Goal: Transaction & Acquisition: Purchase product/service

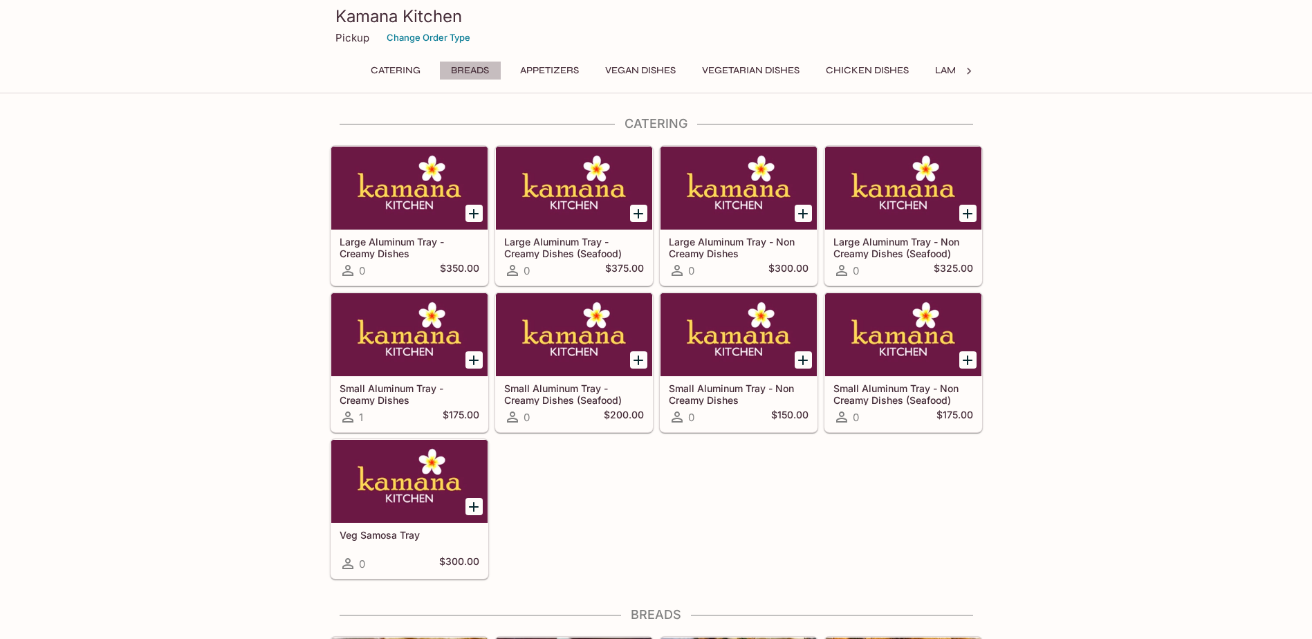
click at [457, 77] on button "Breads" at bounding box center [470, 70] width 62 height 19
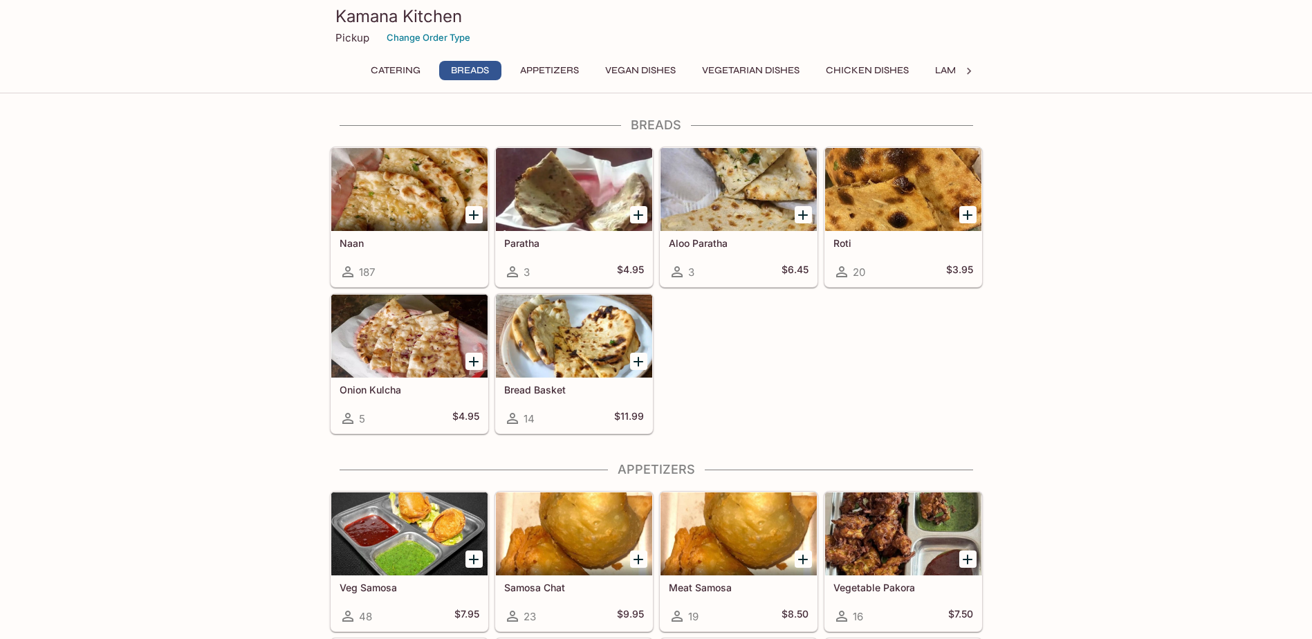
click at [475, 215] on icon "Add Naan" at bounding box center [474, 215] width 10 height 10
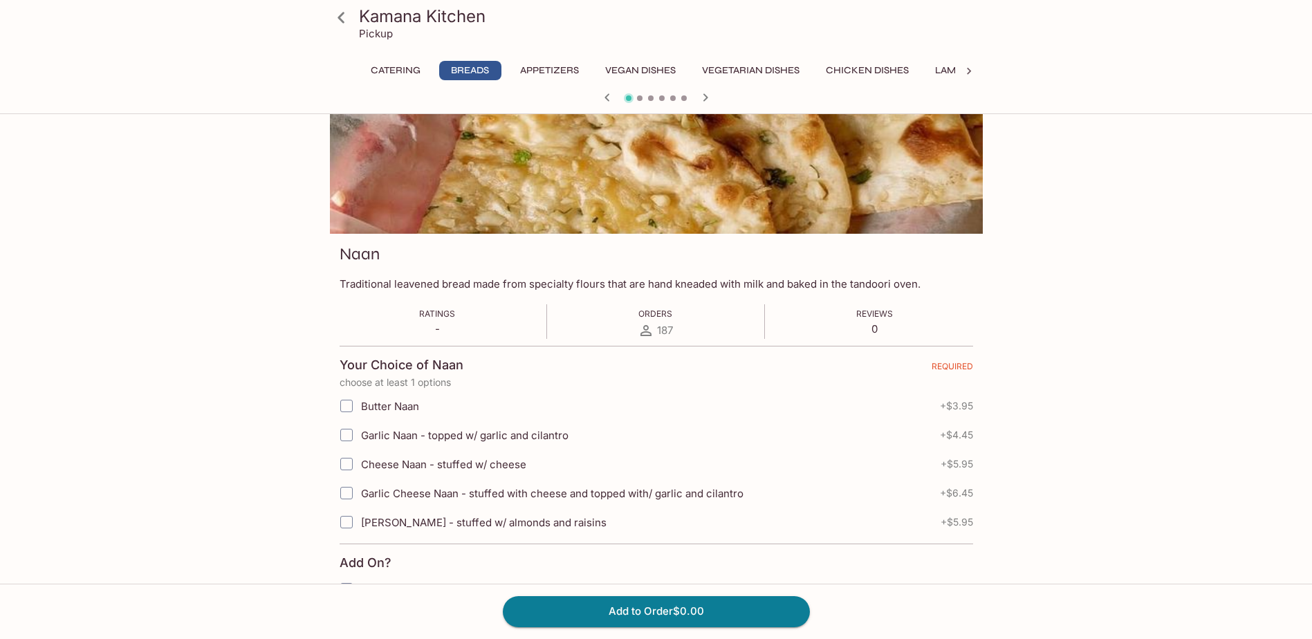
scroll to position [208, 0]
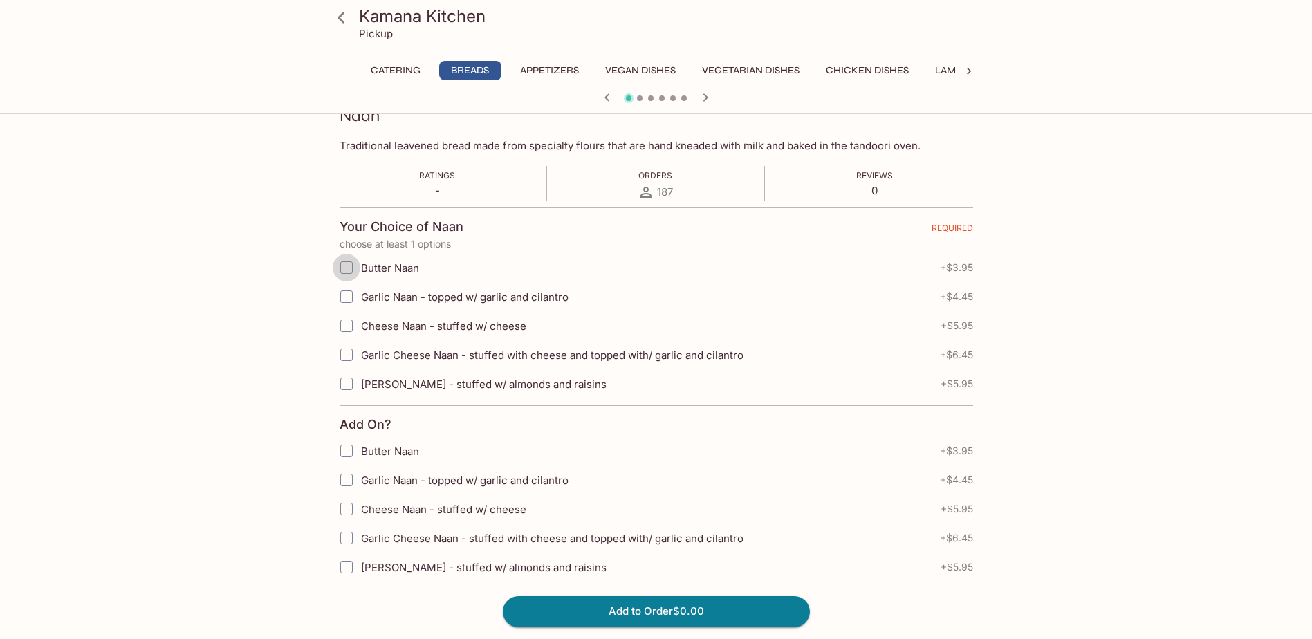
click at [347, 266] on input "Butter Naan" at bounding box center [347, 268] width 28 height 28
checkbox input "true"
click at [270, 285] on div "Kamana Kitchen Pickup Catering Breads Appetizers Vegan Dishes Vegetarian Dishes…" at bounding box center [657, 531] width 886 height 1238
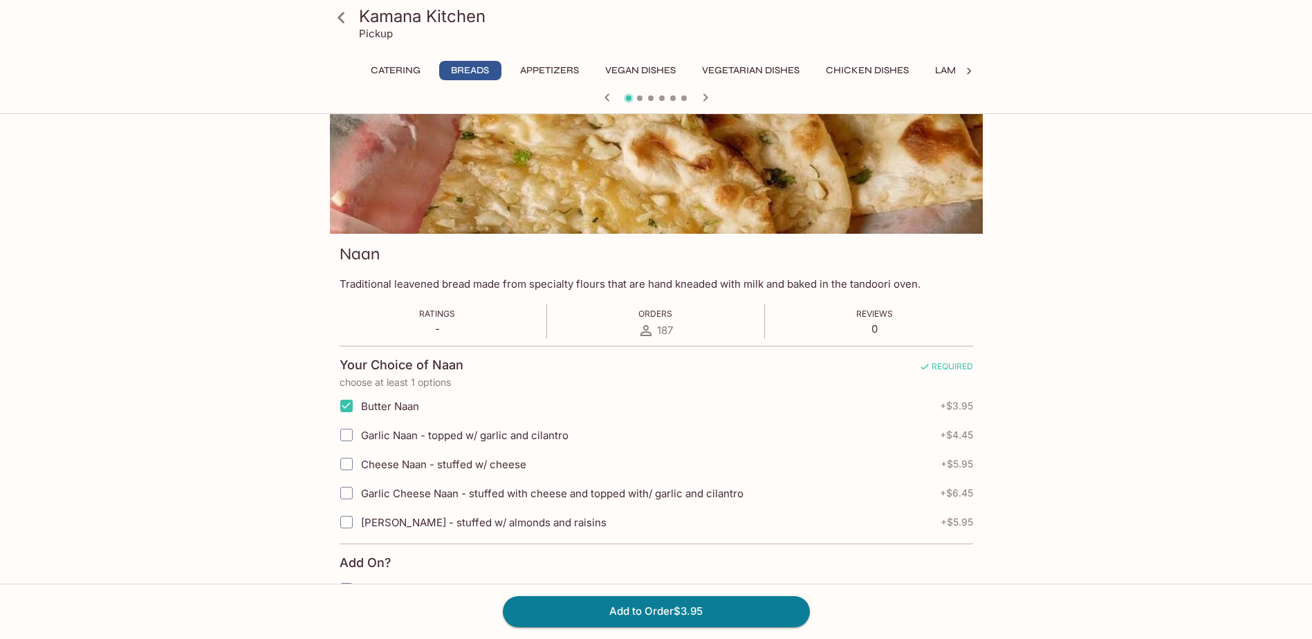
scroll to position [138, 0]
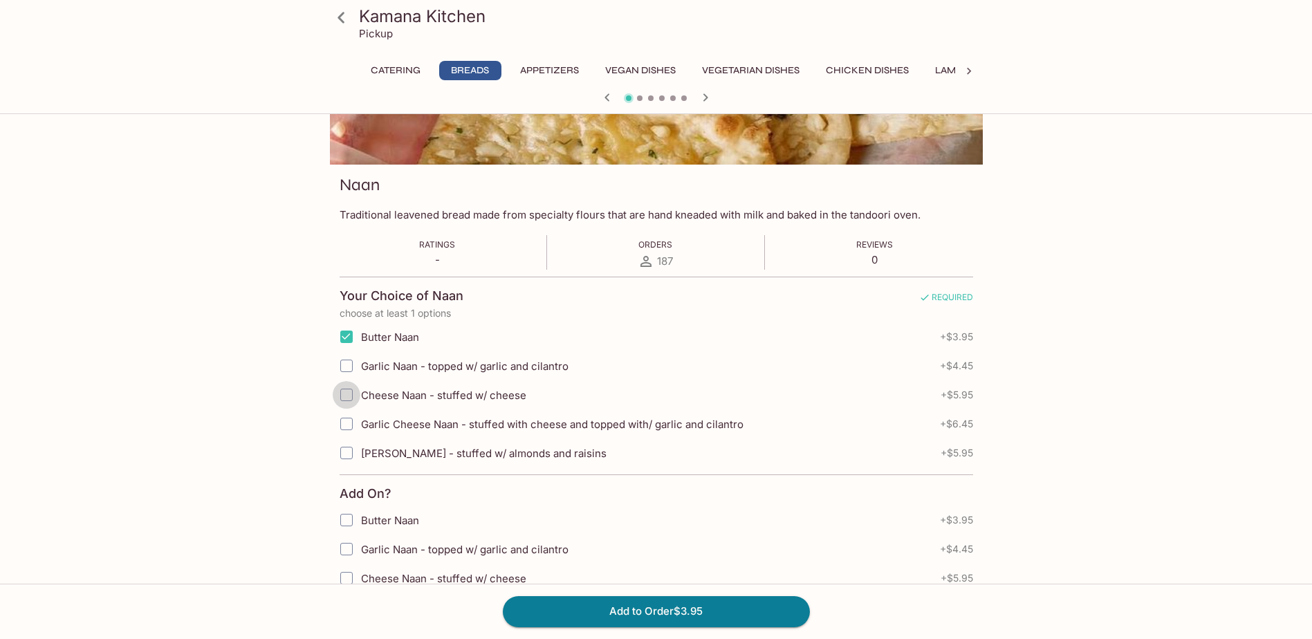
click at [345, 401] on input "Cheese Naan - stuffed w/ cheese" at bounding box center [347, 395] width 28 height 28
checkbox input "true"
click at [349, 336] on input "Butter Naan" at bounding box center [347, 337] width 28 height 28
checkbox input "false"
click at [344, 365] on input "Garlic Naan - topped w/ garlic and cilantro" at bounding box center [347, 366] width 28 height 28
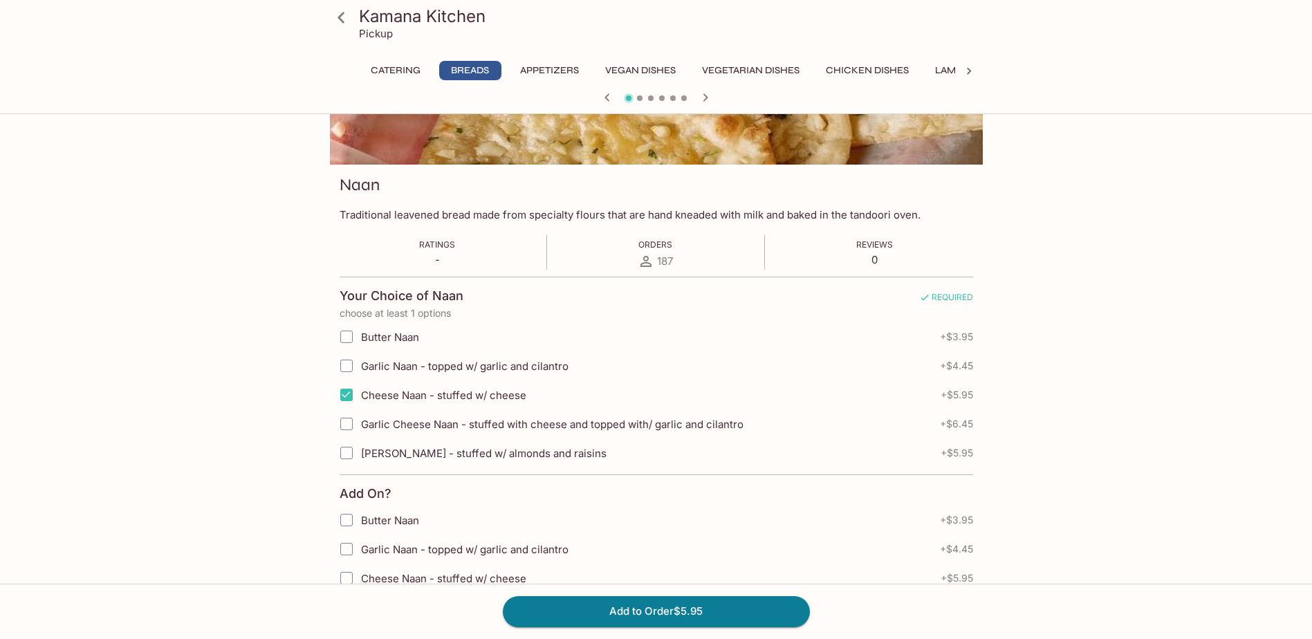
checkbox input "true"
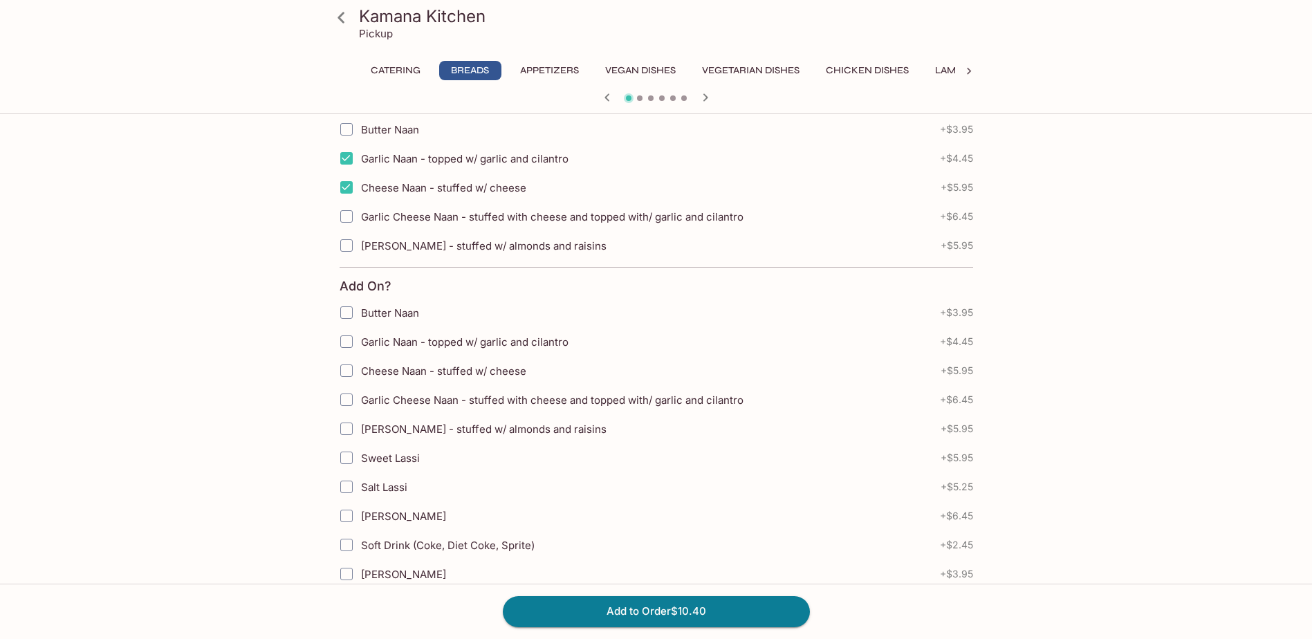
scroll to position [277, 0]
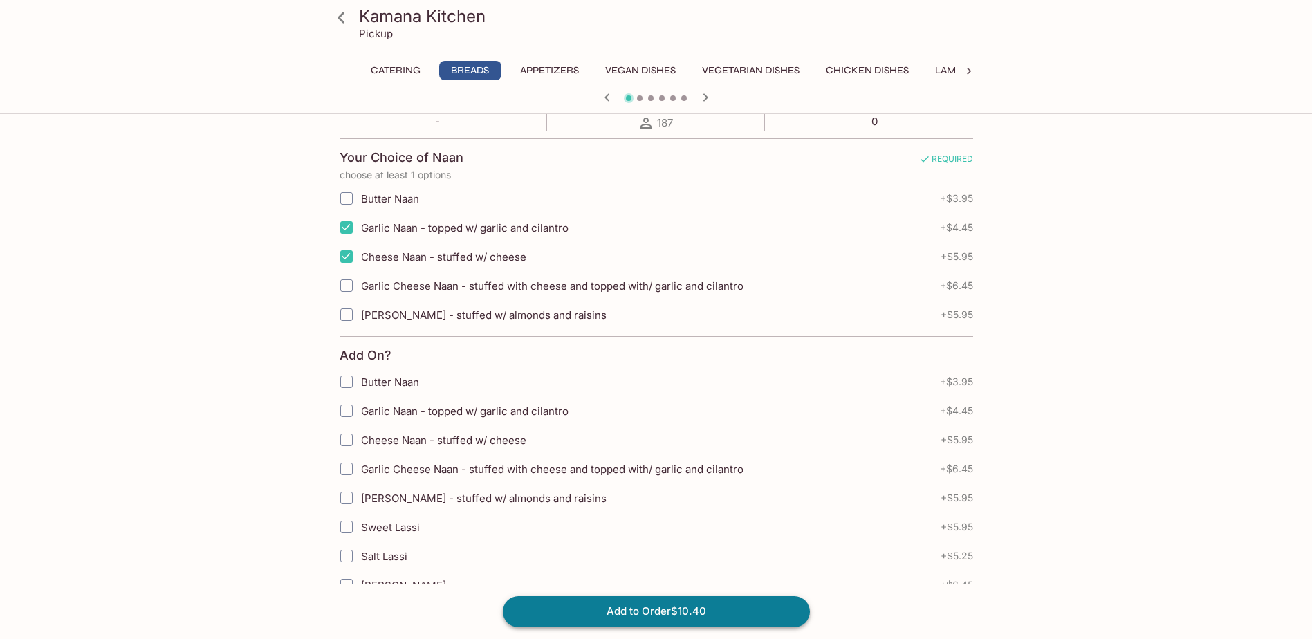
click at [671, 613] on button "Add to Order $10.40" at bounding box center [656, 611] width 307 height 30
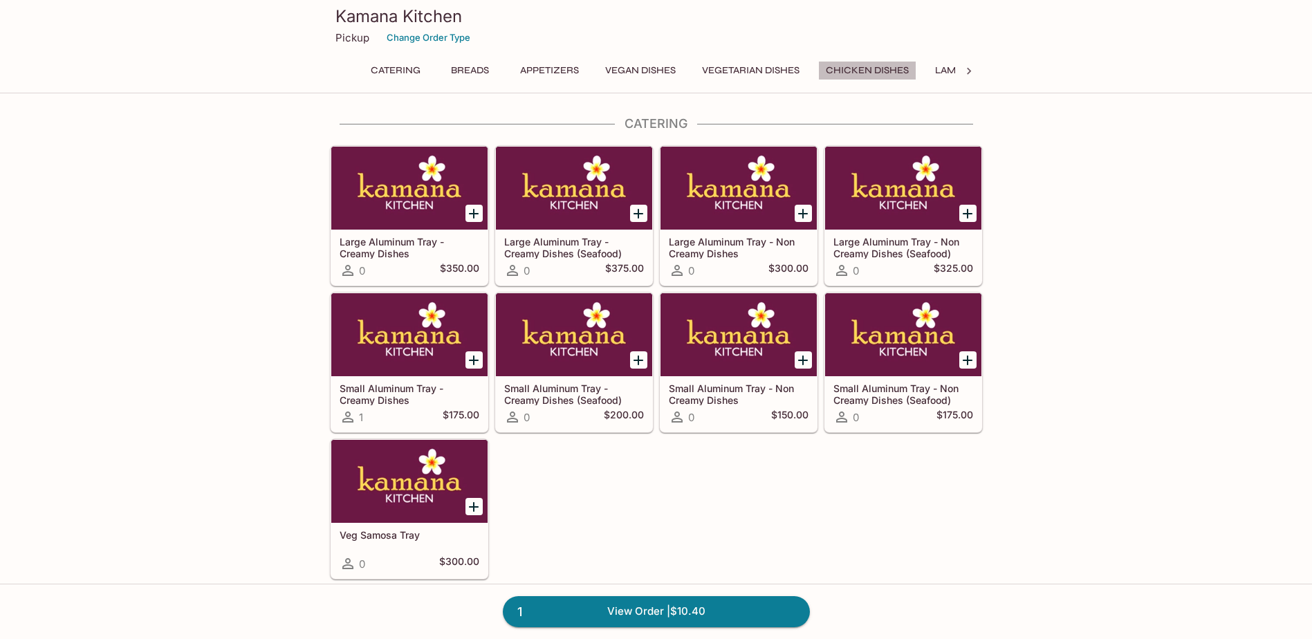
click at [860, 73] on button "Chicken Dishes" at bounding box center [867, 70] width 98 height 19
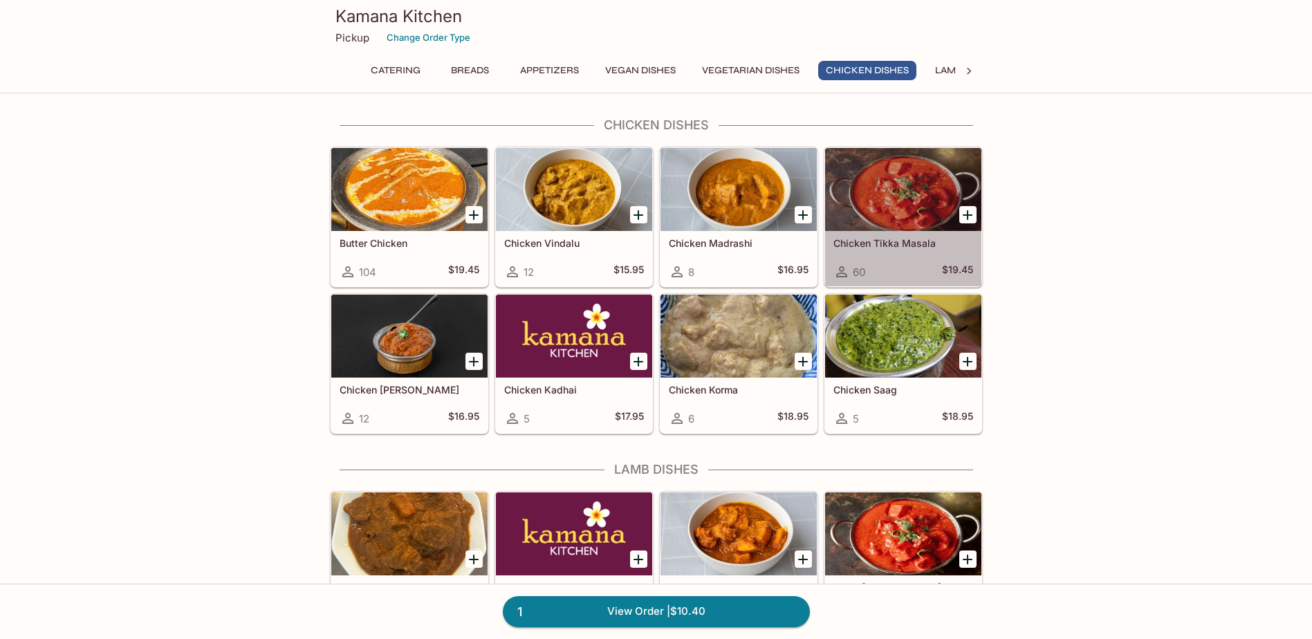
click at [901, 244] on h5 "Chicken Tikka Masala" at bounding box center [904, 243] width 140 height 12
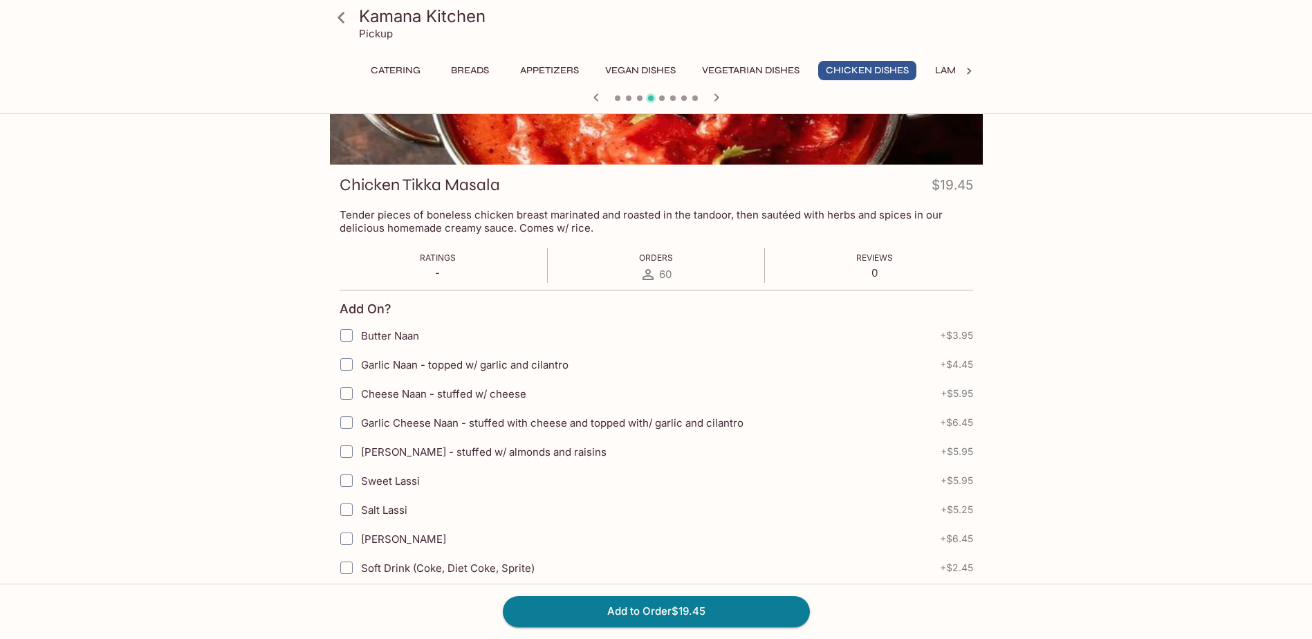
scroll to position [208, 0]
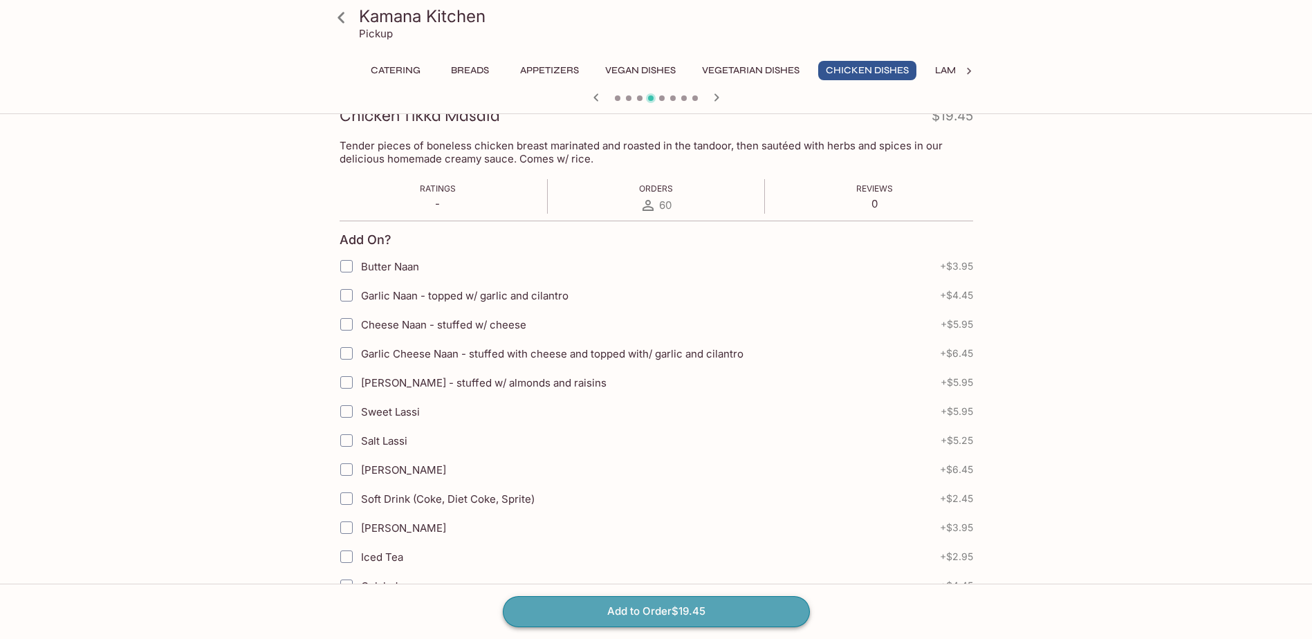
click at [664, 609] on button "Add to Order $19.45" at bounding box center [656, 611] width 307 height 30
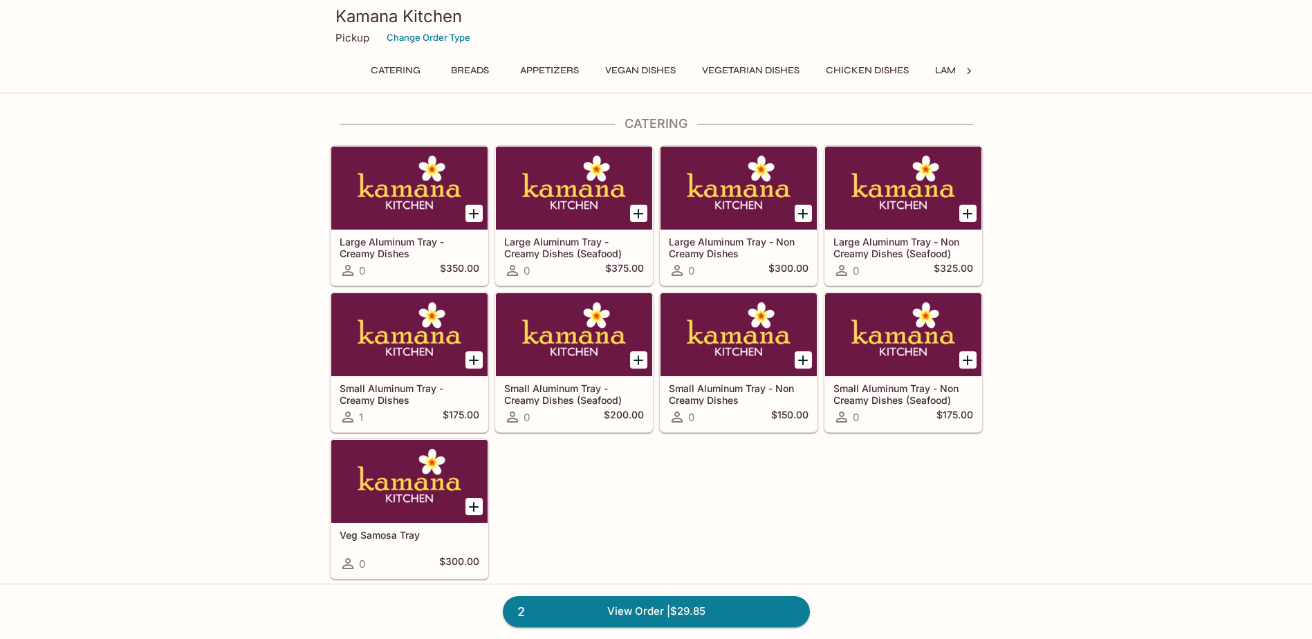
click at [468, 70] on button "Breads" at bounding box center [470, 70] width 62 height 19
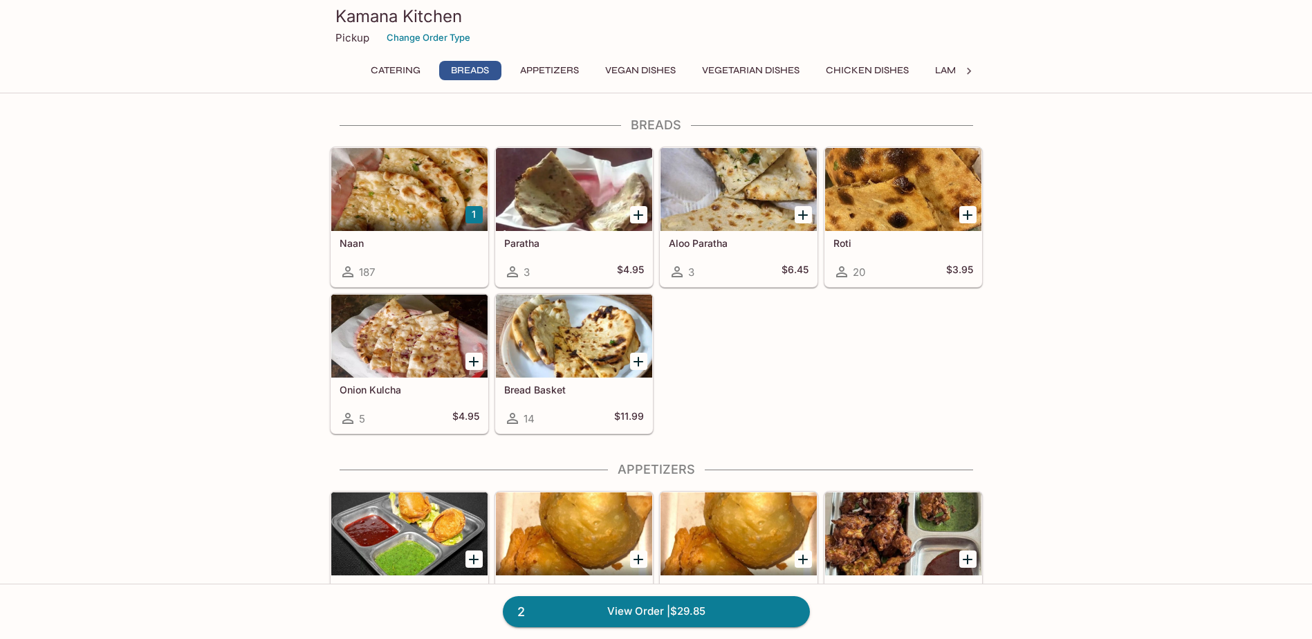
scroll to position [697, 0]
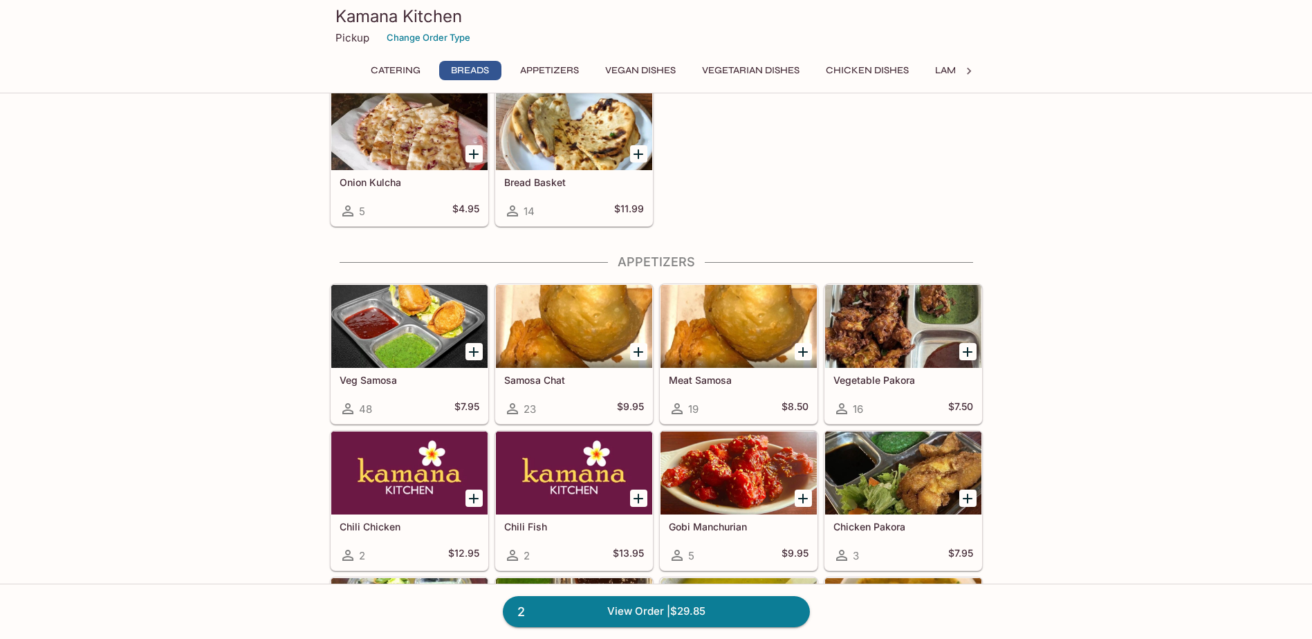
click at [476, 354] on icon "Add Veg Samosa" at bounding box center [474, 352] width 17 height 17
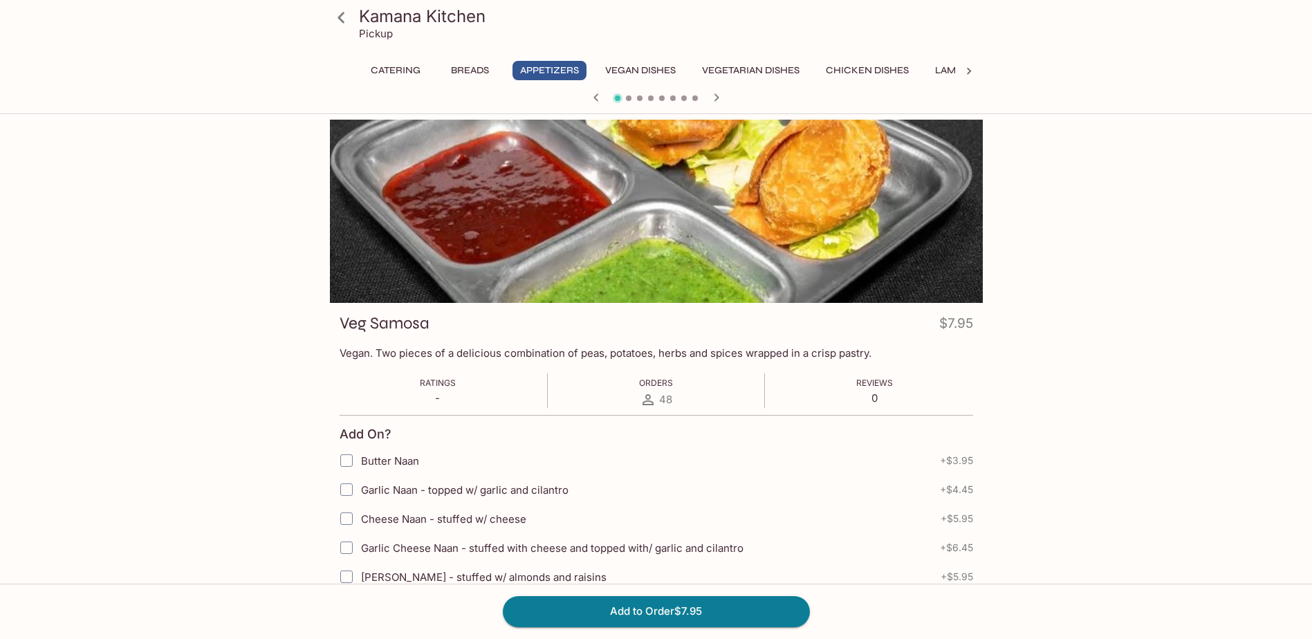
click at [712, 96] on icon "button" at bounding box center [716, 97] width 17 height 17
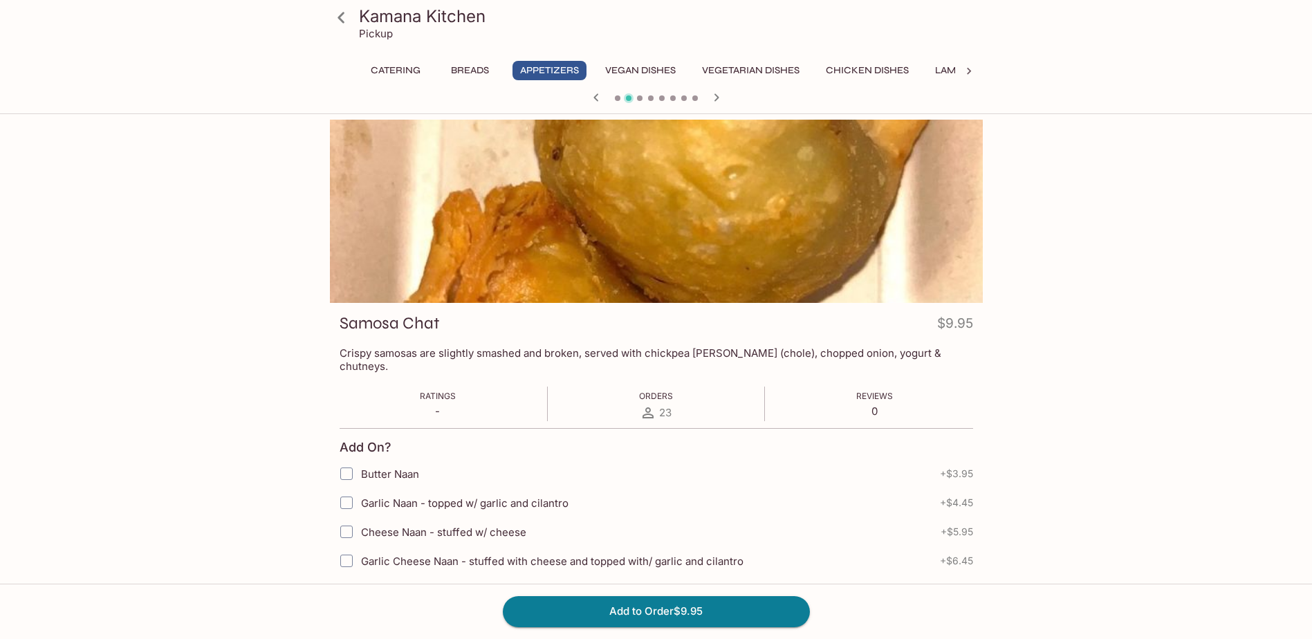
click at [712, 96] on icon "button" at bounding box center [716, 97] width 17 height 17
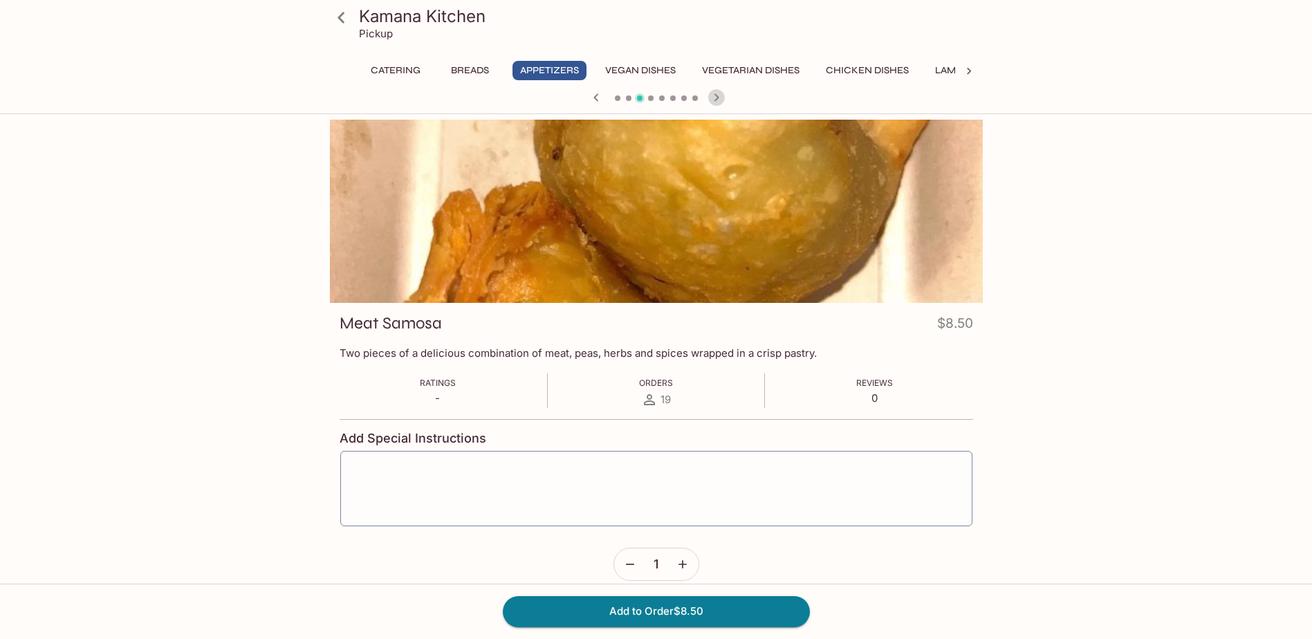
click at [712, 96] on icon "button" at bounding box center [716, 97] width 17 height 17
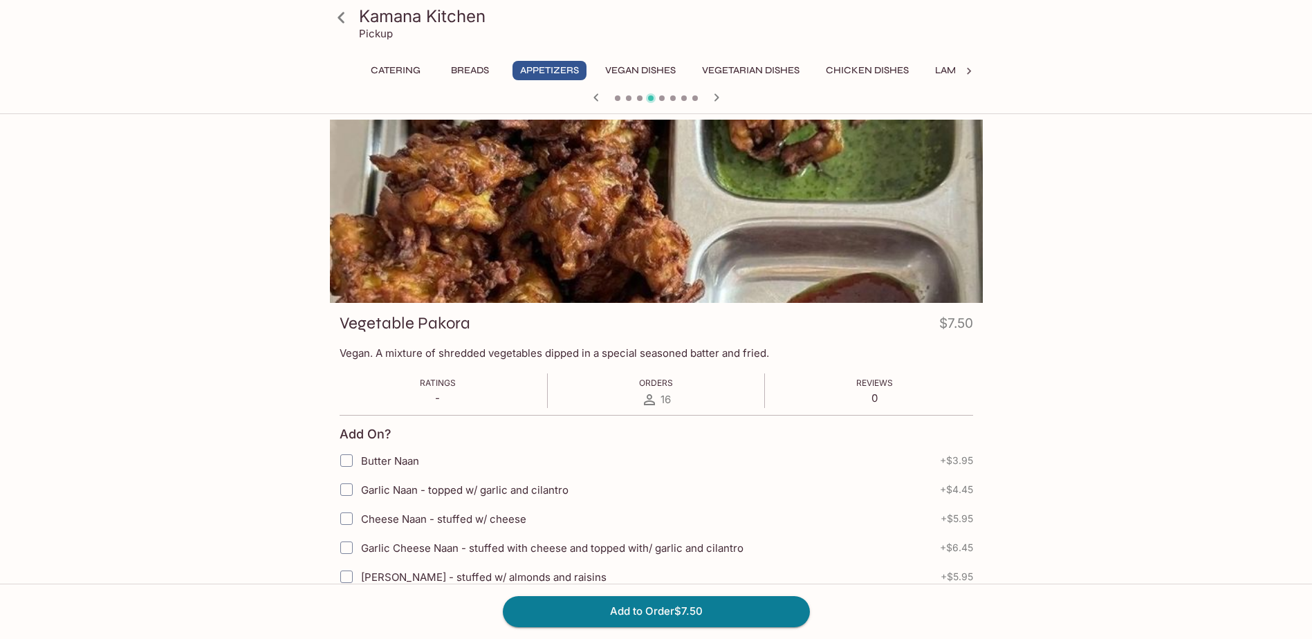
click at [654, 69] on button "Vegan Dishes" at bounding box center [641, 70] width 86 height 19
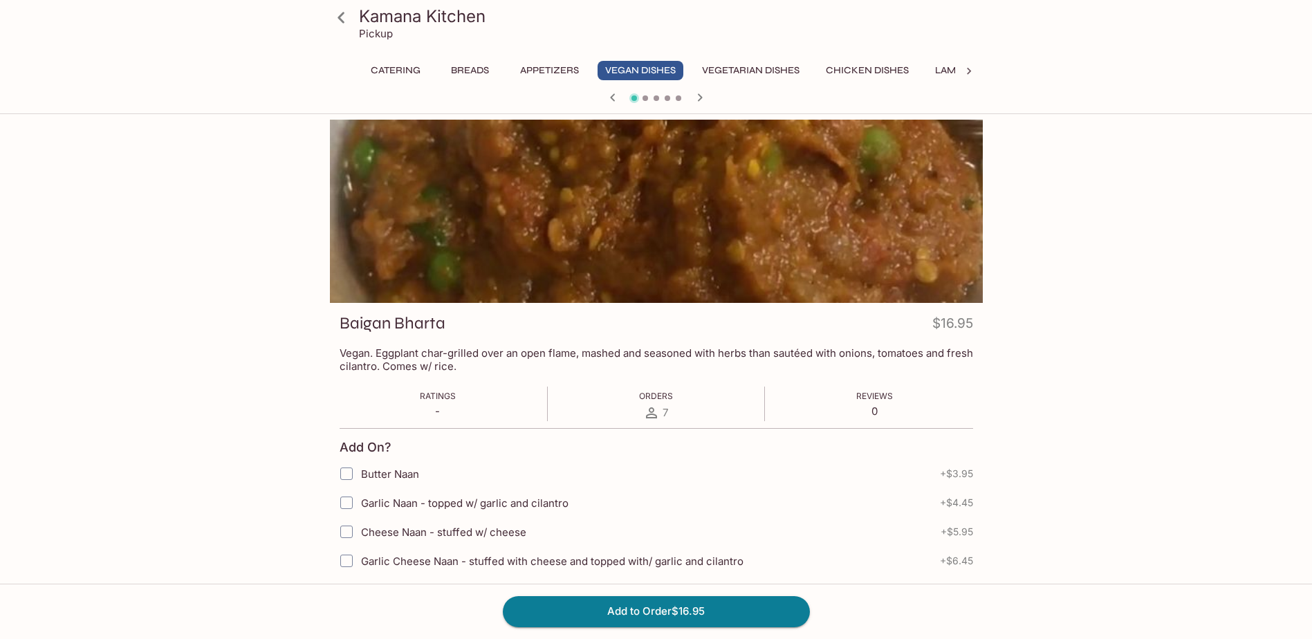
click at [957, 73] on div at bounding box center [969, 71] width 28 height 21
click at [652, 68] on button "Rice Specialties" at bounding box center [680, 70] width 100 height 19
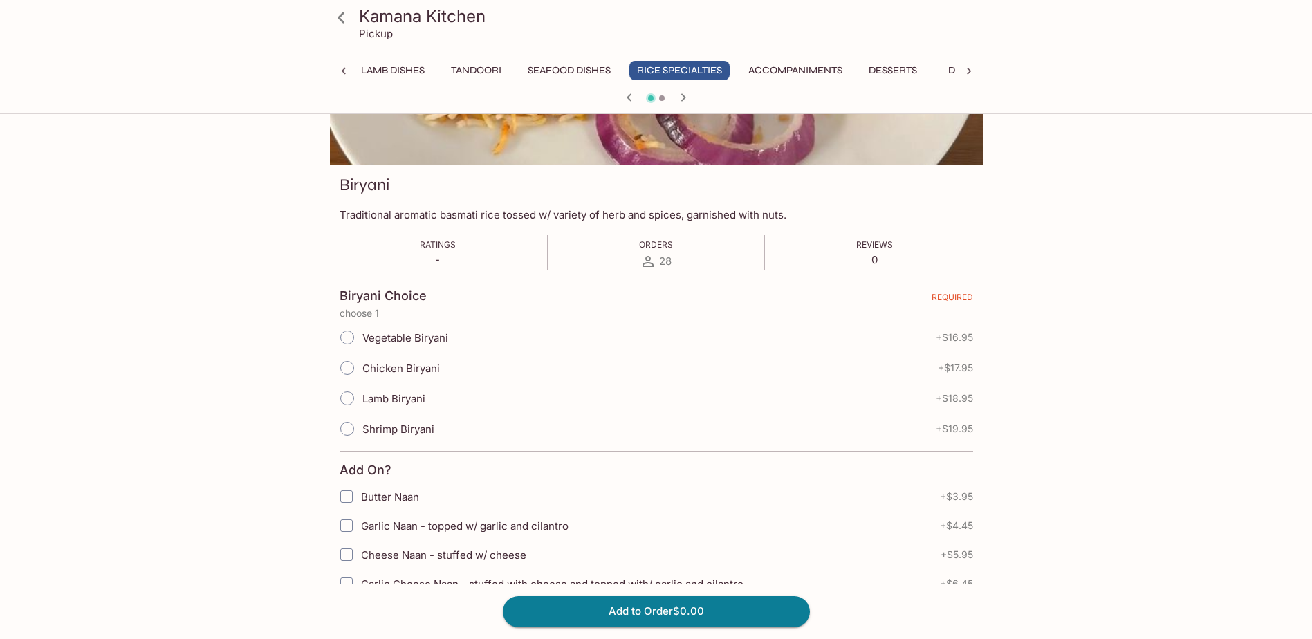
scroll to position [0, 0]
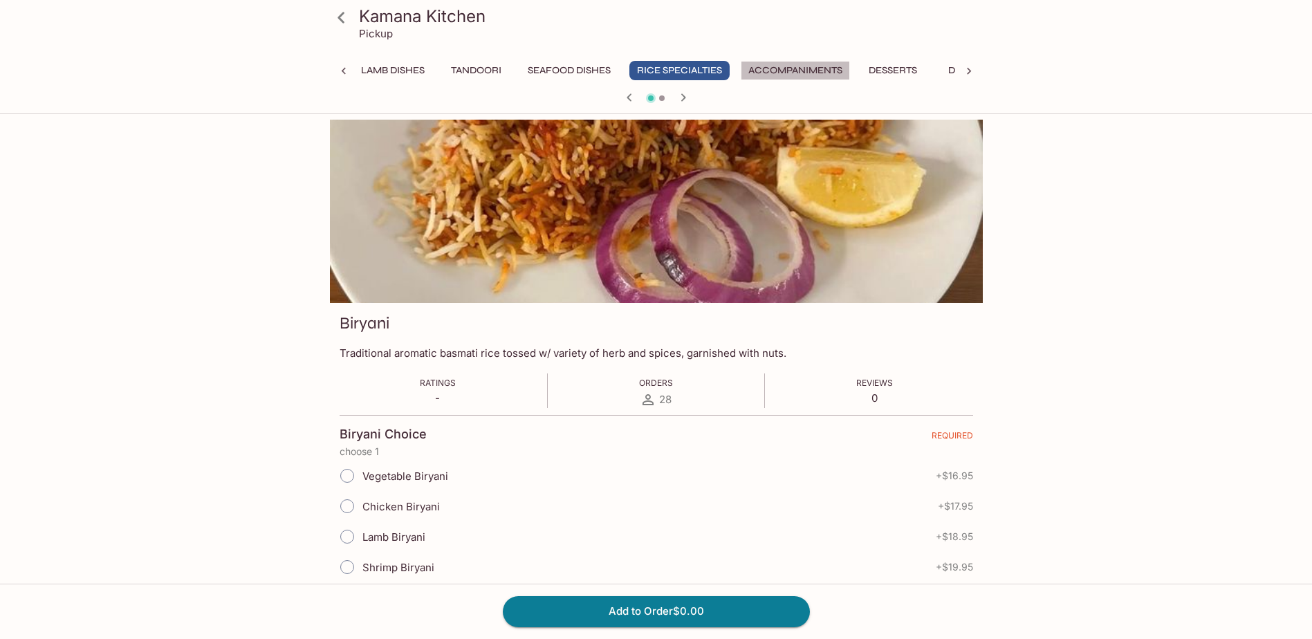
click at [796, 76] on button "Accompaniments" at bounding box center [795, 70] width 109 height 19
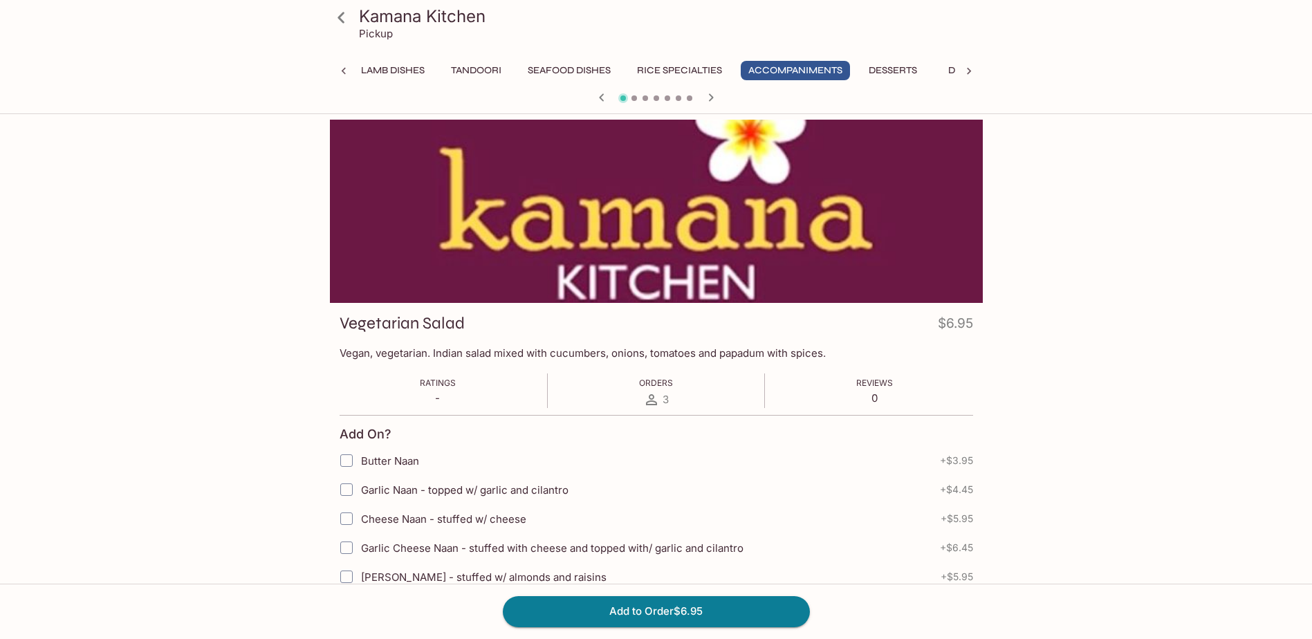
click at [968, 74] on icon at bounding box center [969, 71] width 4 height 7
click at [968, 74] on div "Catering Breads Appetizers Vegan Dishes Vegetarian Dishes Chicken Dishes Lamb D…" at bounding box center [656, 75] width 653 height 28
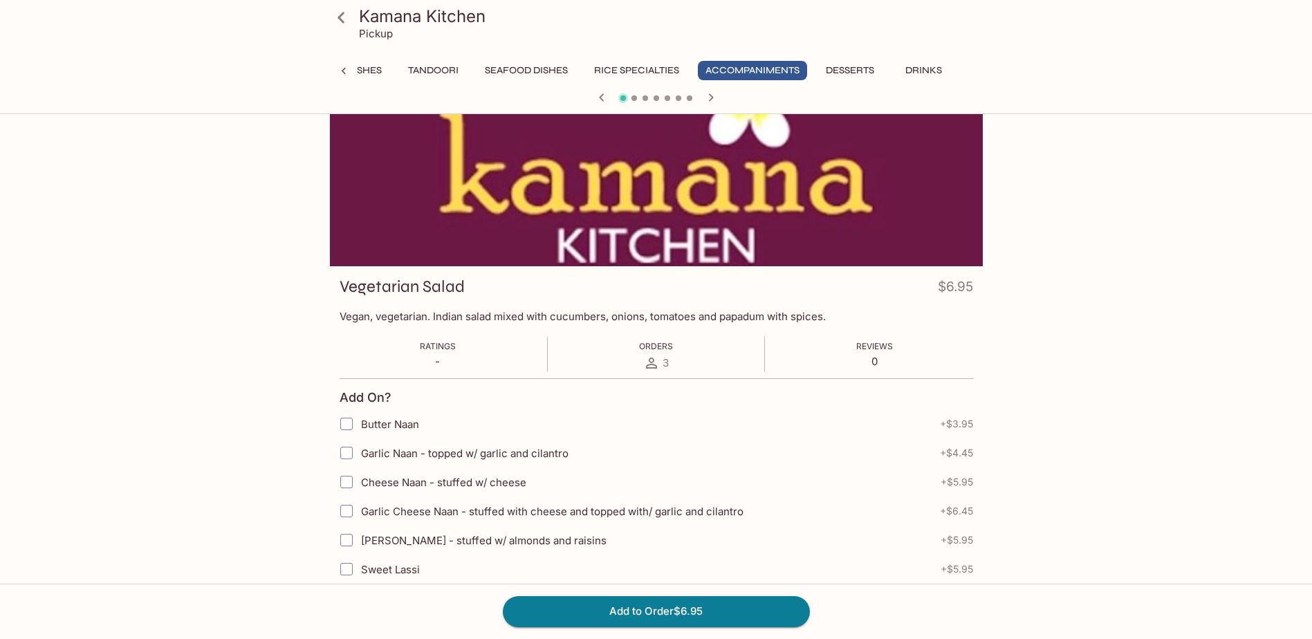
scroll to position [0, 0]
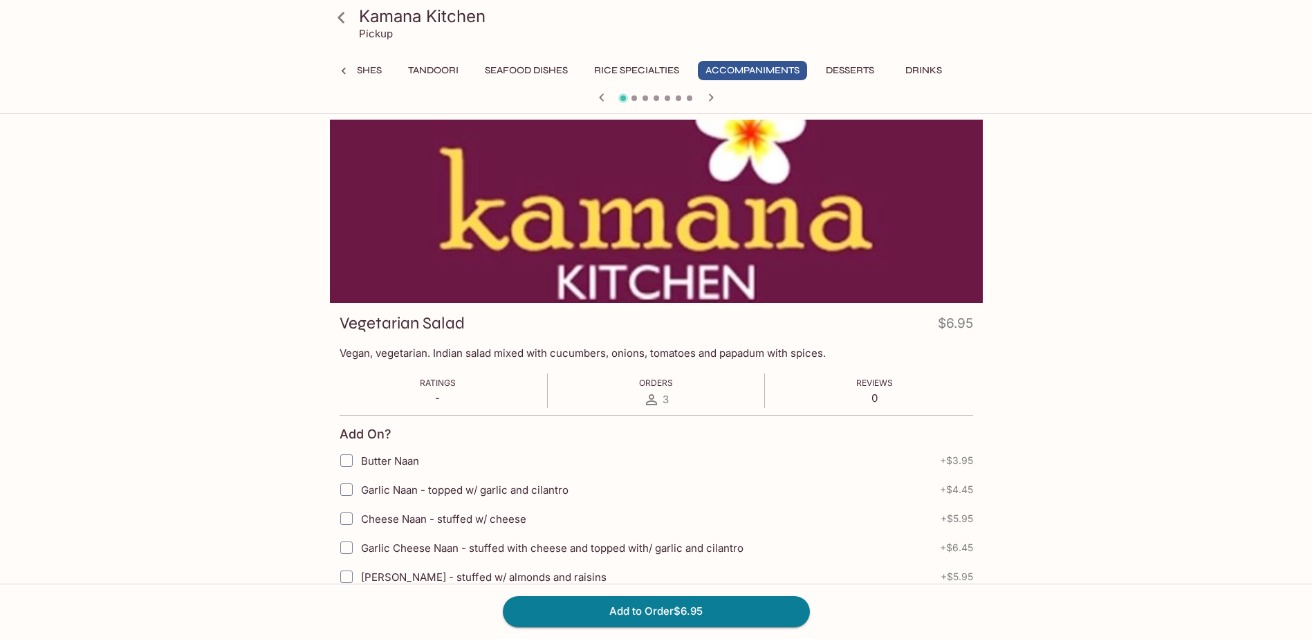
click at [655, 70] on button "Rice Specialties" at bounding box center [637, 70] width 100 height 19
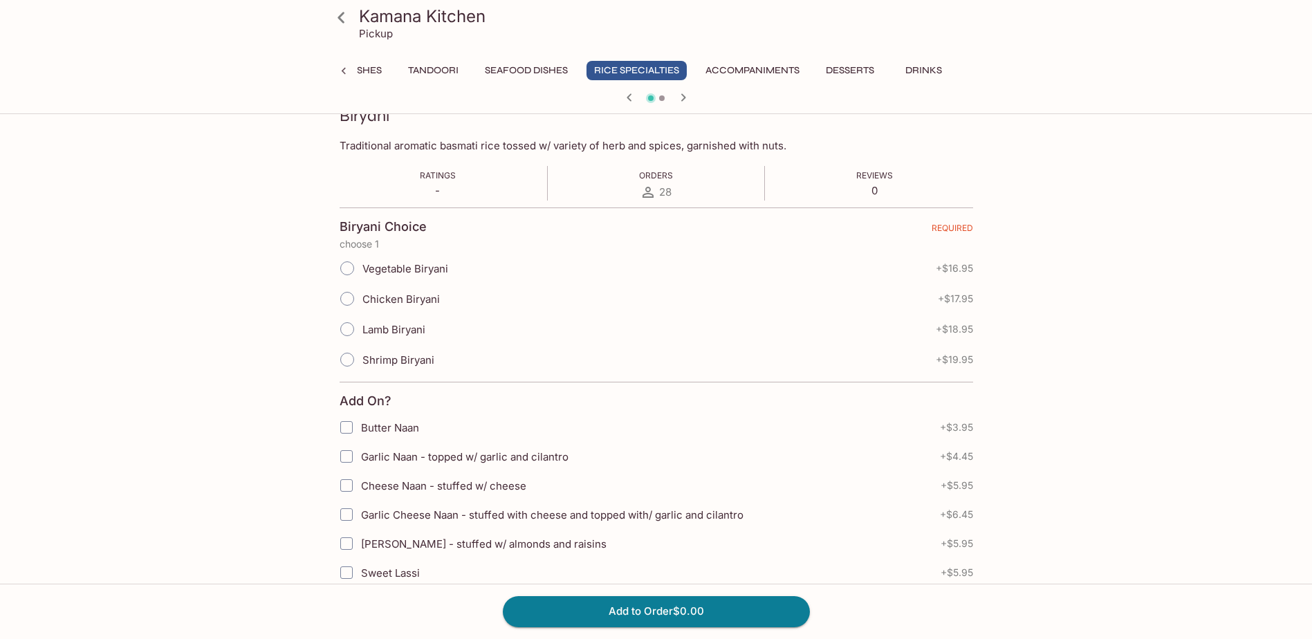
scroll to position [138, 0]
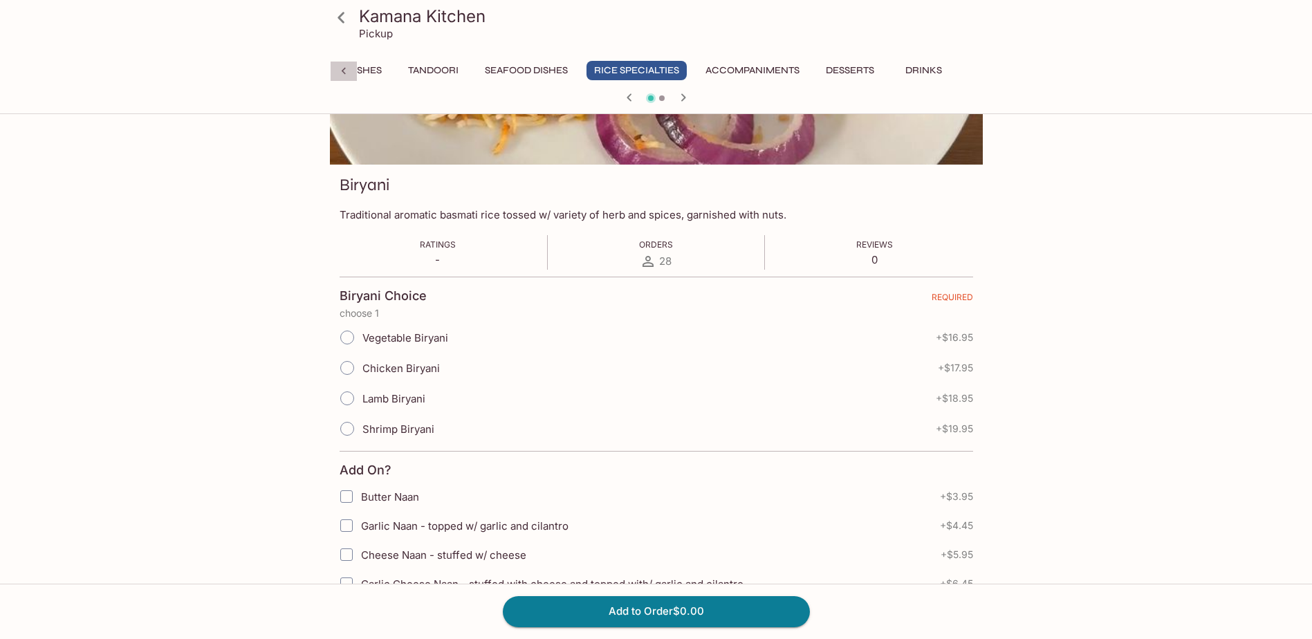
click at [335, 66] on div at bounding box center [344, 71] width 28 height 21
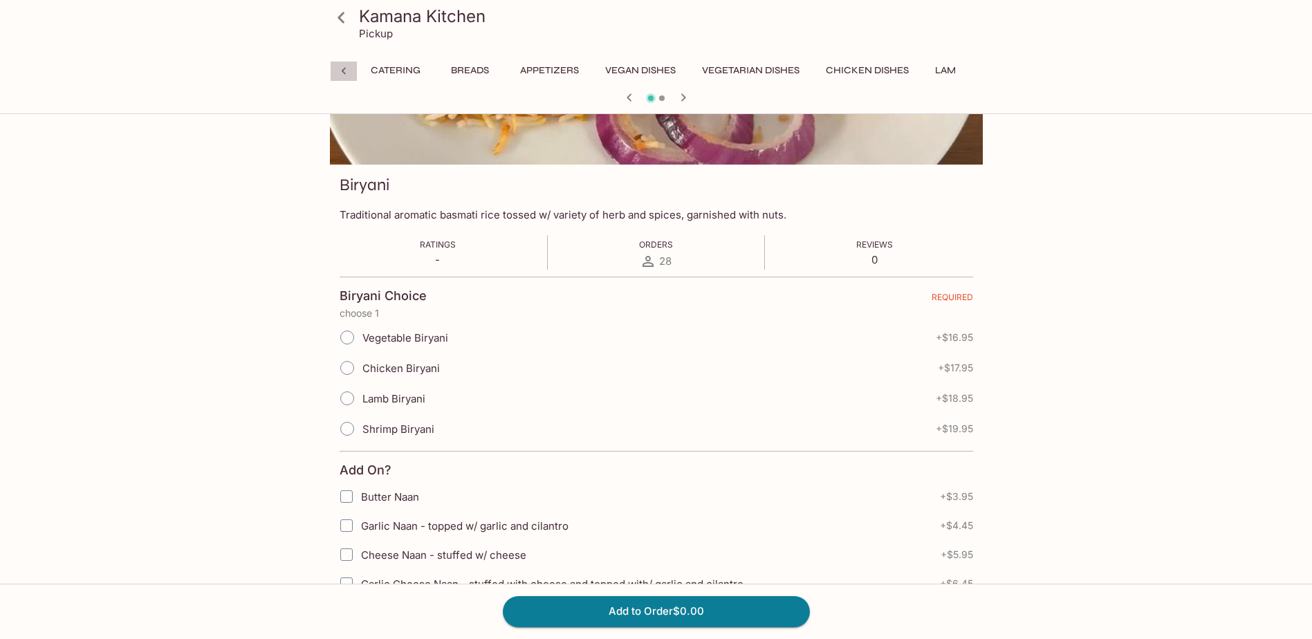
click at [335, 66] on div "Catering Breads Appetizers Vegan Dishes Vegetarian Dishes Chicken Dishes Lamb D…" at bounding box center [656, 75] width 653 height 28
drag, startPoint x: 335, startPoint y: 66, endPoint x: 253, endPoint y: 79, distance: 82.6
click at [253, 79] on div "Kamana Kitchen Pickup Catering Breads Appetizers Vegan Dishes Vegetarian Dishes…" at bounding box center [656, 57] width 1312 height 114
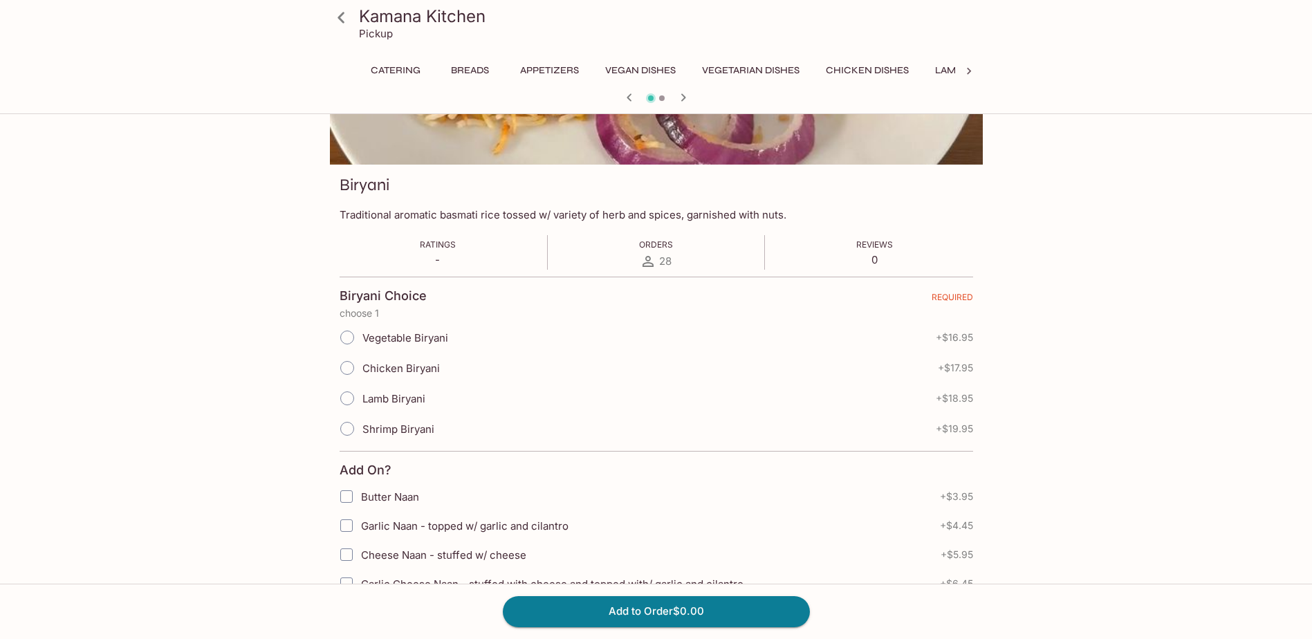
click at [462, 70] on button "Breads" at bounding box center [470, 70] width 62 height 19
